Goal: Information Seeking & Learning: Learn about a topic

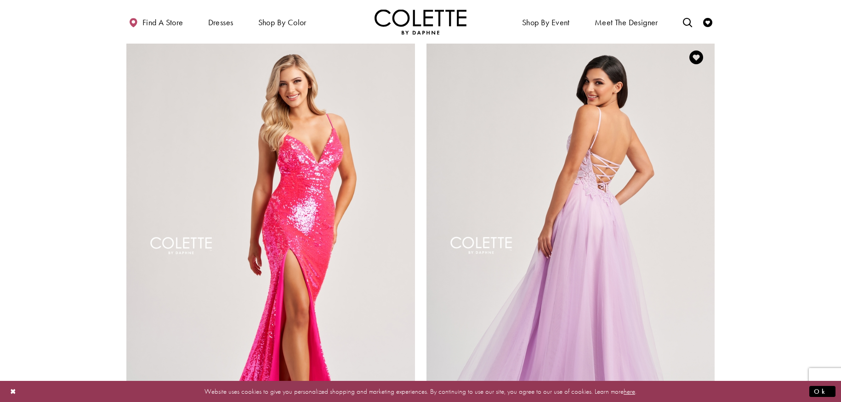
scroll to position [1707, 0]
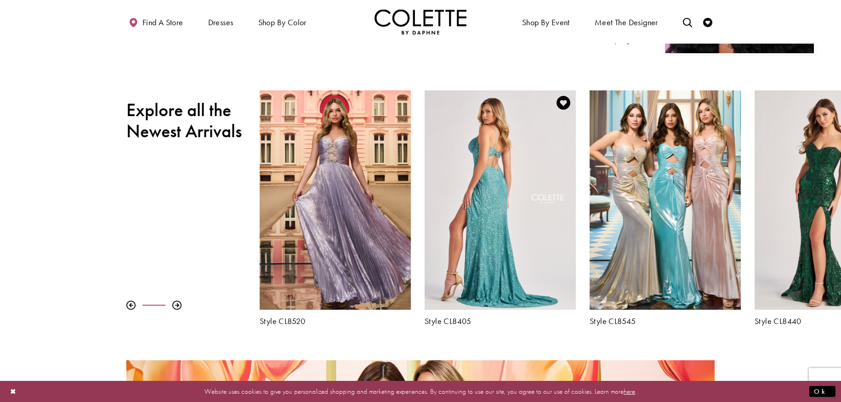
scroll to position [404, 0]
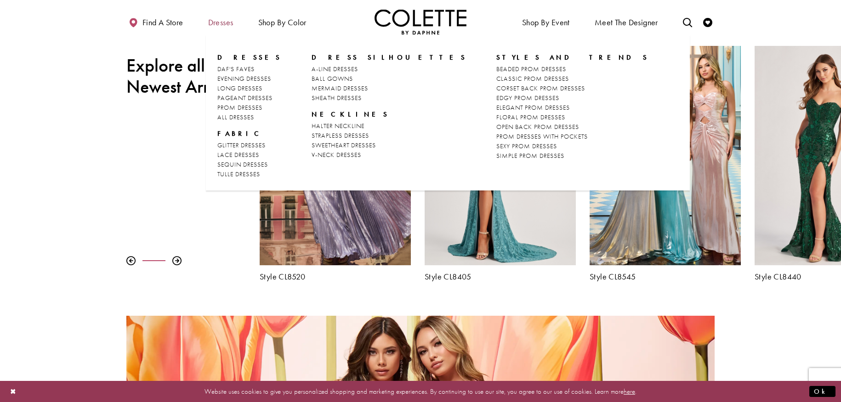
click at [224, 28] on span "Dresses" at bounding box center [221, 21] width 30 height 25
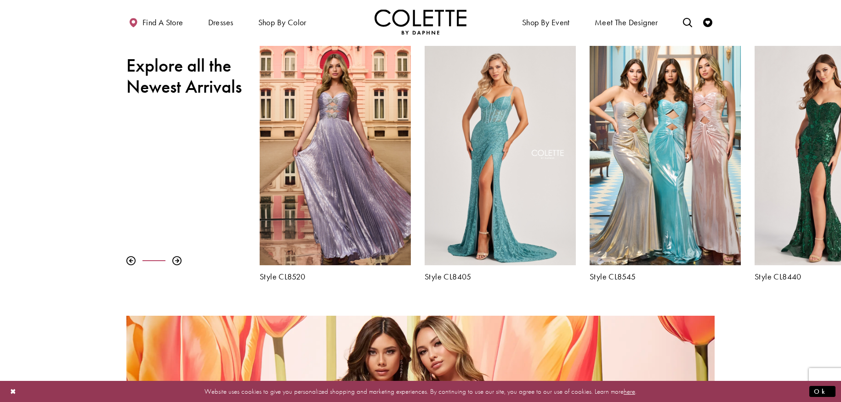
click at [162, 139] on div "Pause autoplay Previous Slide Next Slide 0 1 2 3 4 5 6 7 8 9 Style CL8480" at bounding box center [420, 164] width 841 height 236
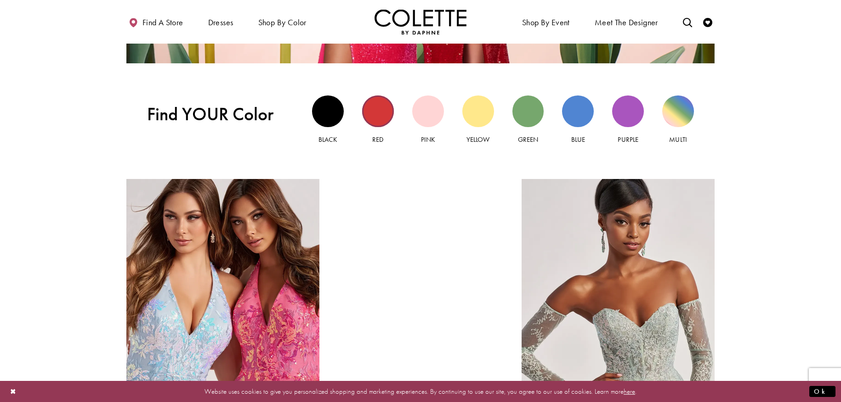
scroll to position [1042, 0]
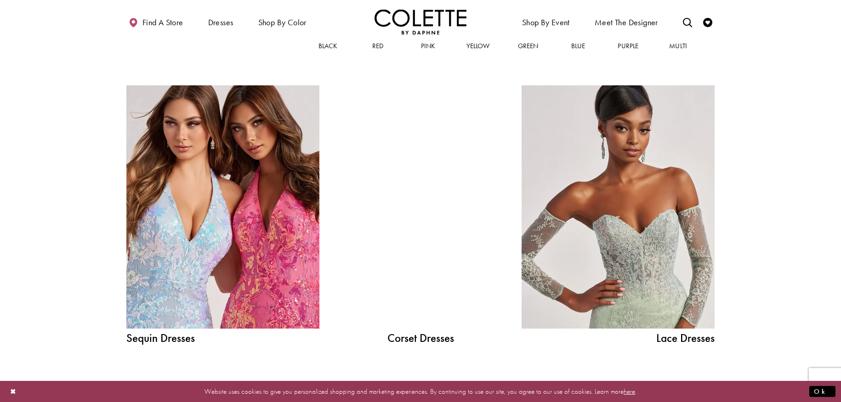
click at [436, 219] on div at bounding box center [420, 206] width 138 height 243
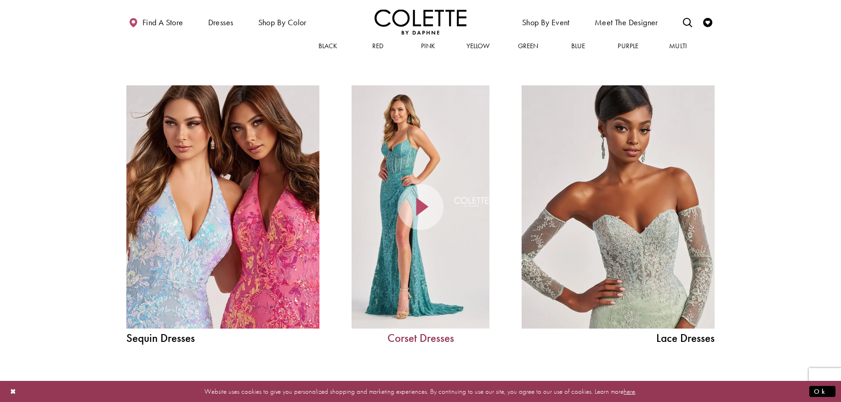
click at [418, 340] on link "Corset Dresses" at bounding box center [420, 338] width 138 height 11
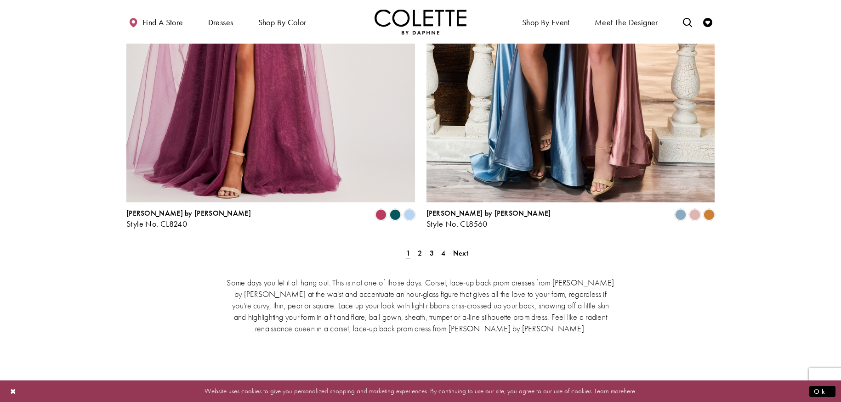
scroll to position [1668, 0]
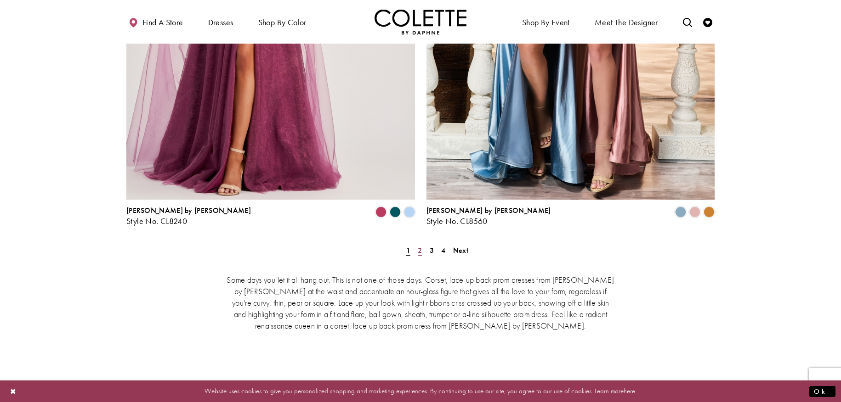
click at [422, 246] on span "2" at bounding box center [420, 251] width 4 height 10
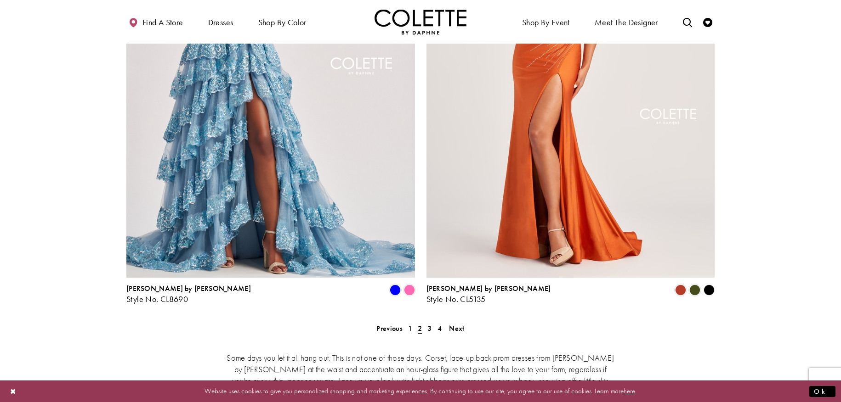
scroll to position [1627, 0]
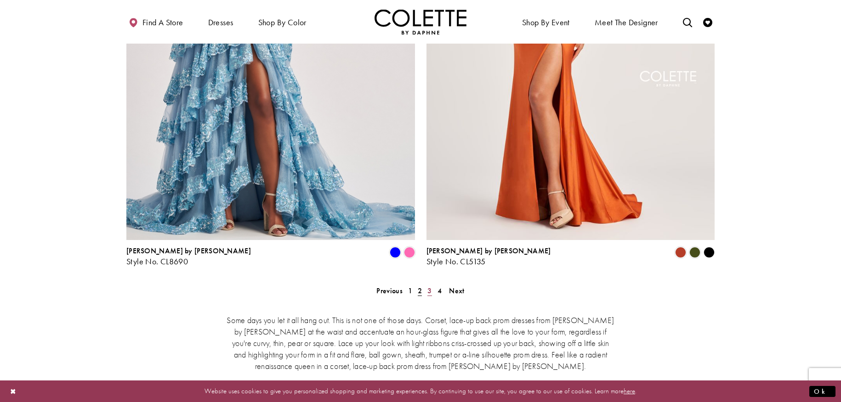
click at [432, 284] on link "3" at bounding box center [429, 290] width 10 height 13
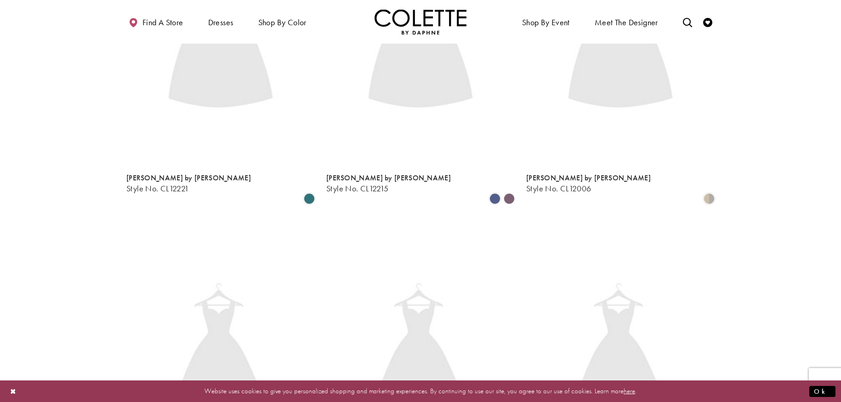
scroll to position [49, 0]
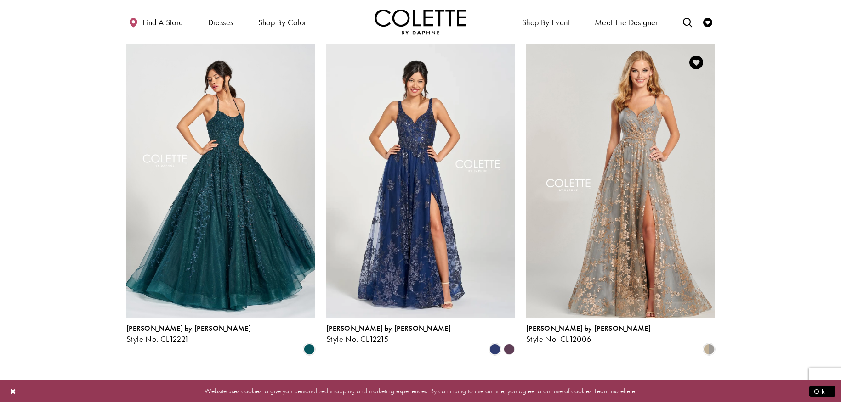
click at [652, 193] on img "Visit Colette by Daphne Style No. CL12006 Page" at bounding box center [620, 181] width 188 height 274
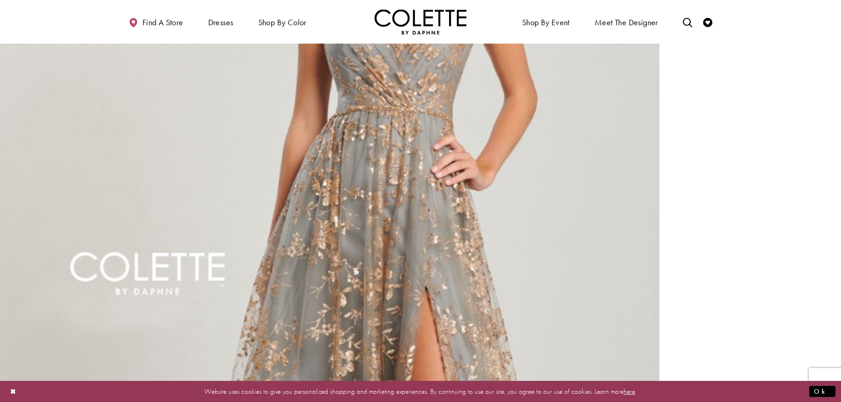
scroll to position [847, 0]
